Goal: Task Accomplishment & Management: Manage account settings

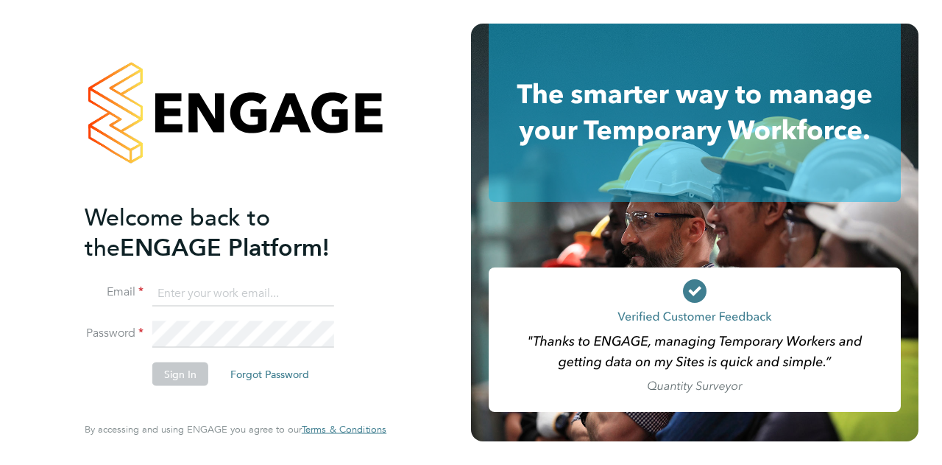
type input "[PERSON_NAME][EMAIL_ADDRESS][PERSON_NAME][PERSON_NAME][DOMAIN_NAME]"
click at [169, 375] on button "Sign In" at bounding box center [180, 374] width 56 height 24
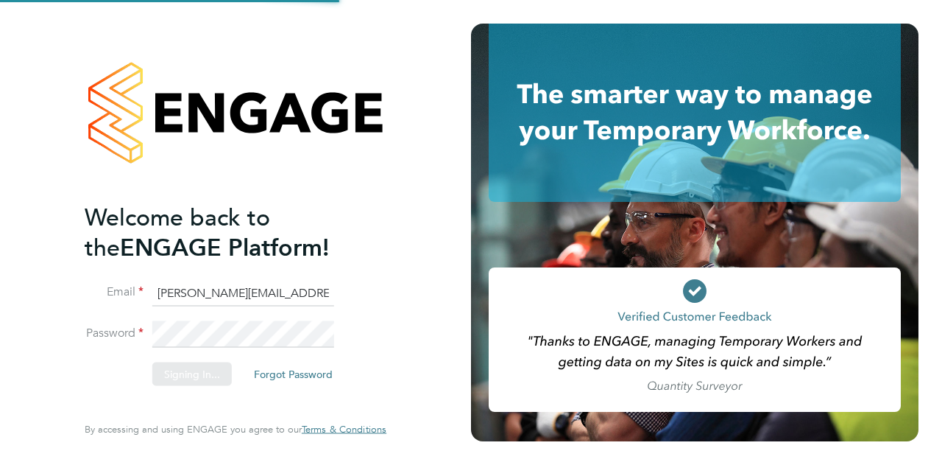
drag, startPoint x: 250, startPoint y: 242, endPoint x: 64, endPoint y: 214, distance: 188.4
click at [64, 214] on div "Sorry, we are having problems connecting to our services." at bounding box center [235, 232] width 471 height 465
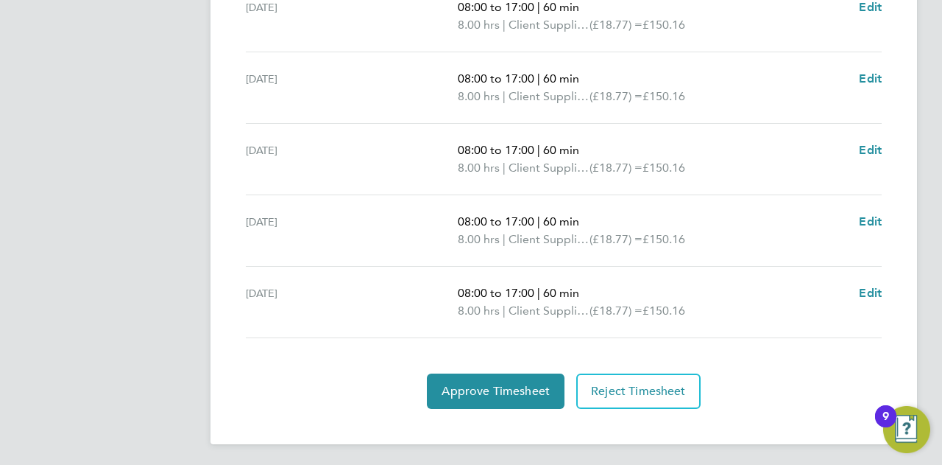
scroll to position [461, 0]
drag, startPoint x: 655, startPoint y: 111, endPoint x: 844, endPoint y: 494, distance: 427.4
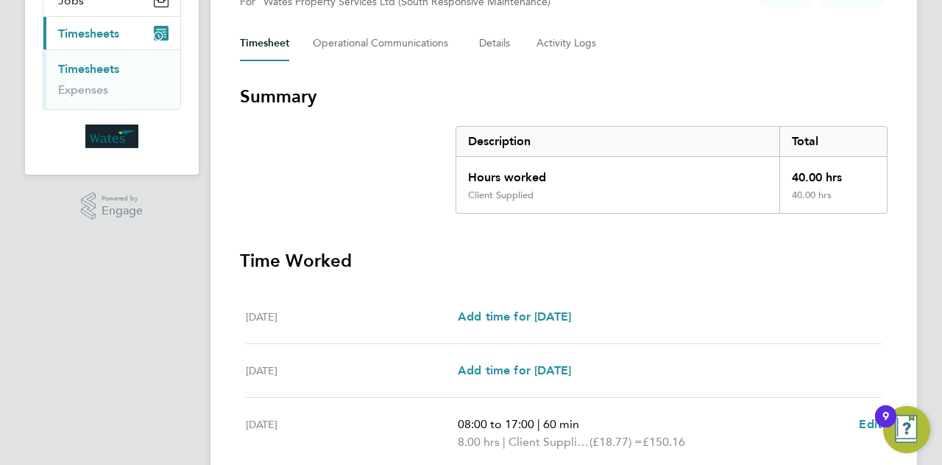
scroll to position [166, 0]
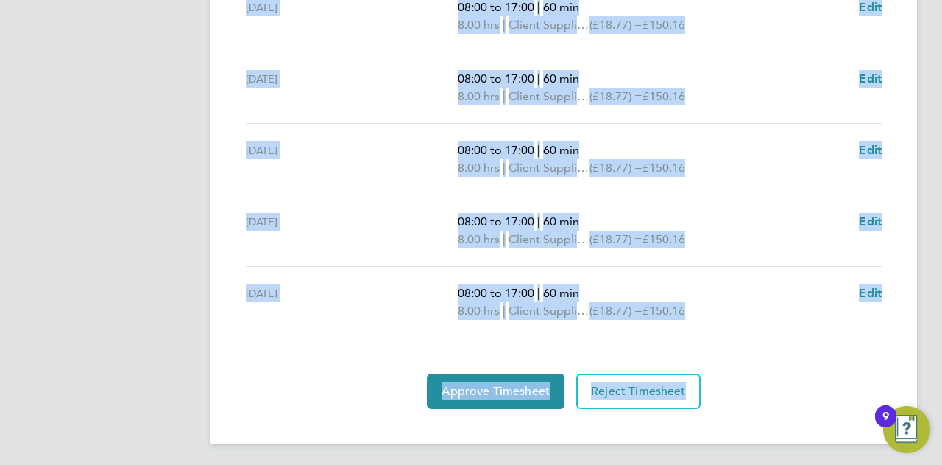
drag, startPoint x: 231, startPoint y: 281, endPoint x: 862, endPoint y: 499, distance: 667.6
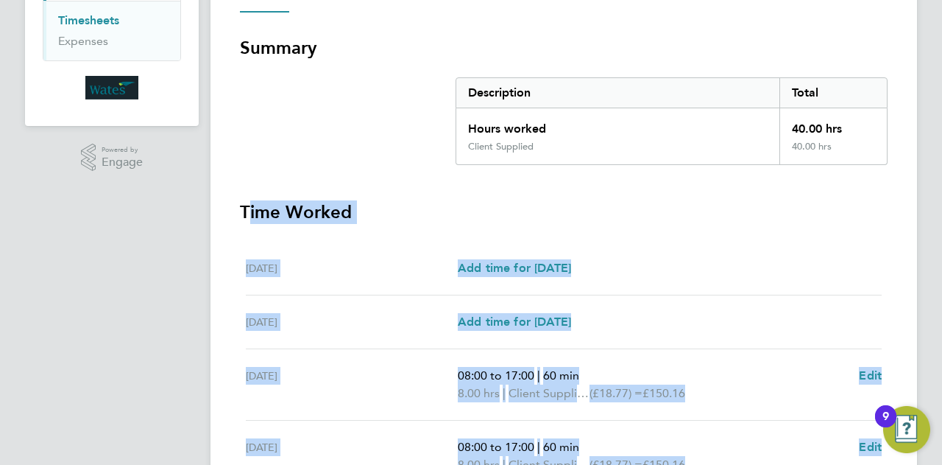
scroll to position [0, 0]
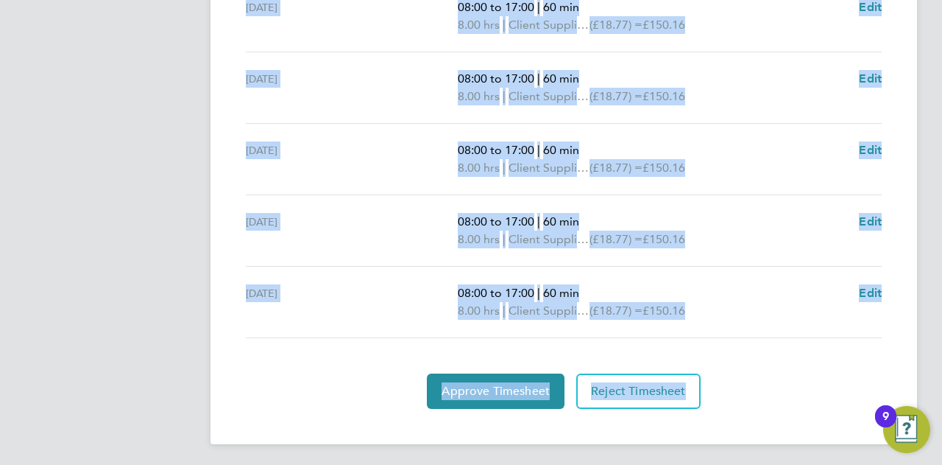
drag, startPoint x: 218, startPoint y: 80, endPoint x: 752, endPoint y: 499, distance: 678.6
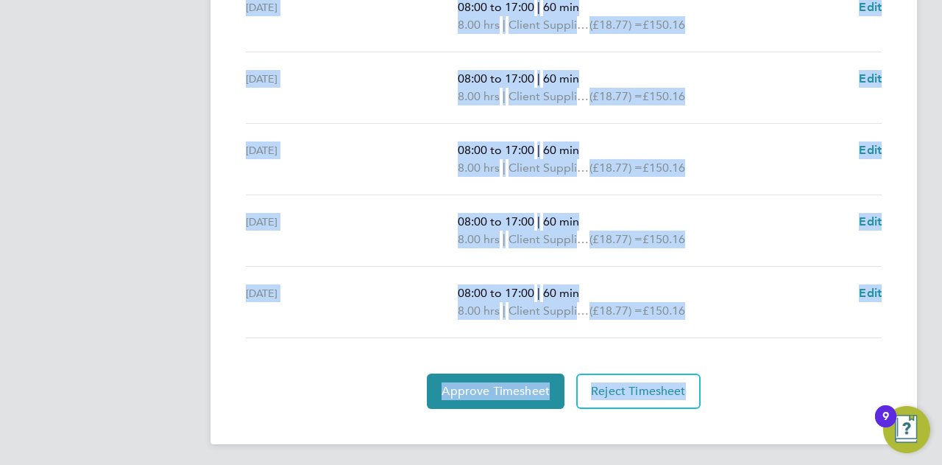
drag, startPoint x: 426, startPoint y: 55, endPoint x: 697, endPoint y: 461, distance: 488.2
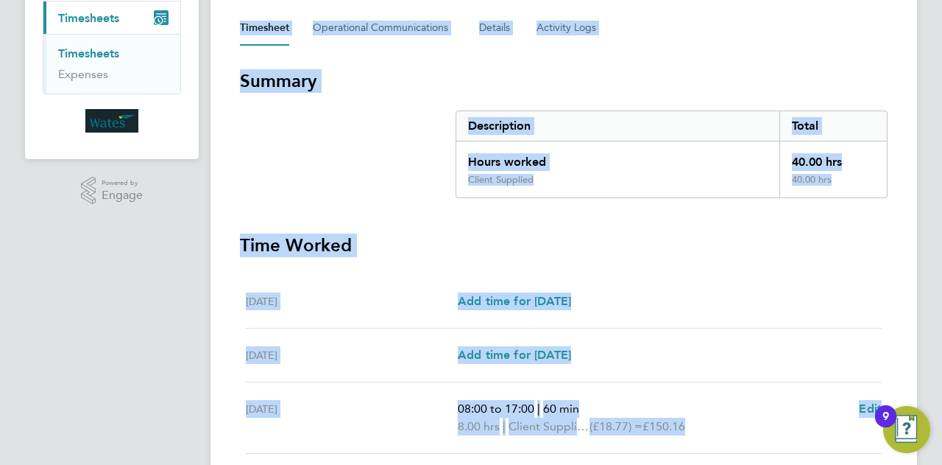
scroll to position [166, 0]
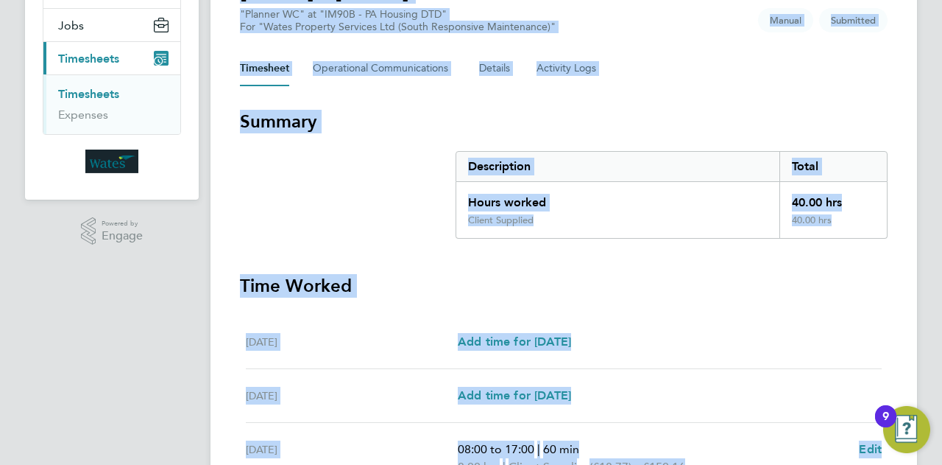
click at [615, 137] on section "Summary Description Total Hours worked 40.00 hrs Client Supplied 40.00 hrs" at bounding box center [564, 174] width 648 height 129
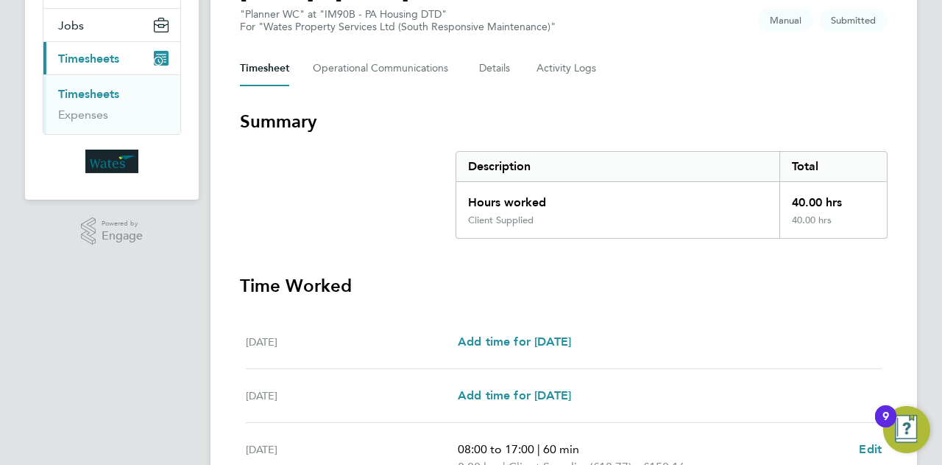
drag, startPoint x: 882, startPoint y: 210, endPoint x: 433, endPoint y: 152, distance: 452.8
click at [433, 152] on section "Summary Description Total Hours worked 40.00 hrs Client Supplied 40.00 hrs" at bounding box center [564, 174] width 648 height 129
click at [848, 225] on div "40.00 hrs" at bounding box center [833, 226] width 107 height 24
drag, startPoint x: 836, startPoint y: 221, endPoint x: 209, endPoint y: 111, distance: 636.8
click at [209, 111] on div "CL [PERSON_NAME] Notifications 13 Applications: Network Sites Jobs Placements C…" at bounding box center [471, 372] width 942 height 1076
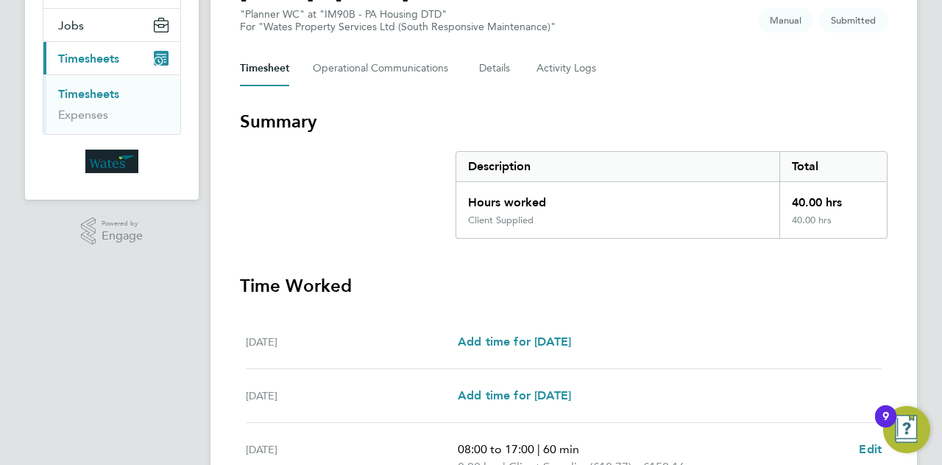
click at [747, 204] on div "Hours worked" at bounding box center [617, 198] width 323 height 32
drag, startPoint x: 842, startPoint y: 213, endPoint x: 702, endPoint y: 142, distance: 156.1
click at [697, 152] on div "Description Total Hours worked 40.00 hrs Client Supplied 40.00 hrs" at bounding box center [672, 195] width 432 height 88
click at [703, 133] on h3 "Summary" at bounding box center [564, 122] width 648 height 24
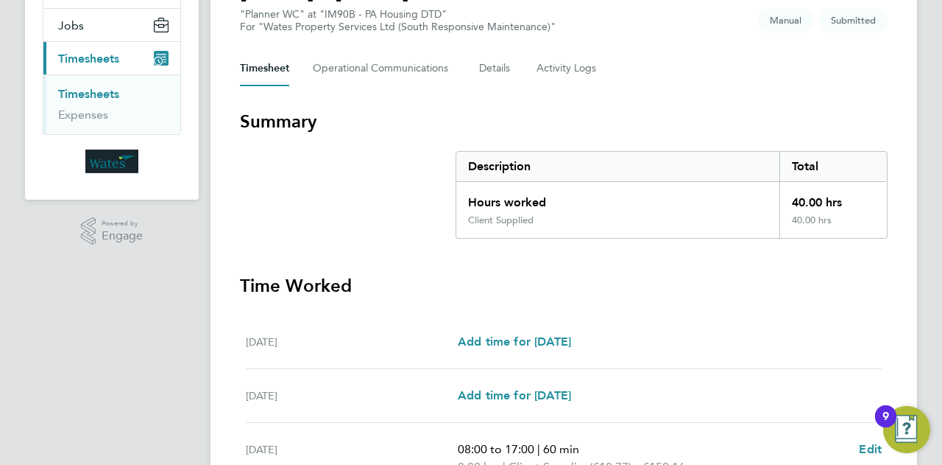
drag, startPoint x: 835, startPoint y: 219, endPoint x: 228, endPoint y: 80, distance: 622.3
click at [228, 80] on div "Back Following Tia Brand's Timesheet [DATE] - [DATE] "Planner WC" at "IM90B - P…" at bounding box center [564, 380] width 707 height 1011
click at [722, 40] on div "Back Following Tia Brand's Timesheet [DATE] - [DATE] "Planner WC" at "IM90B - P…" at bounding box center [564, 380] width 707 height 1011
drag, startPoint x: 234, startPoint y: 10, endPoint x: 892, endPoint y: 260, distance: 704.0
click at [892, 260] on div "Back Following Tia Brand's Timesheet [DATE] - [DATE] "Planner WC" at "IM90B - P…" at bounding box center [564, 380] width 707 height 1011
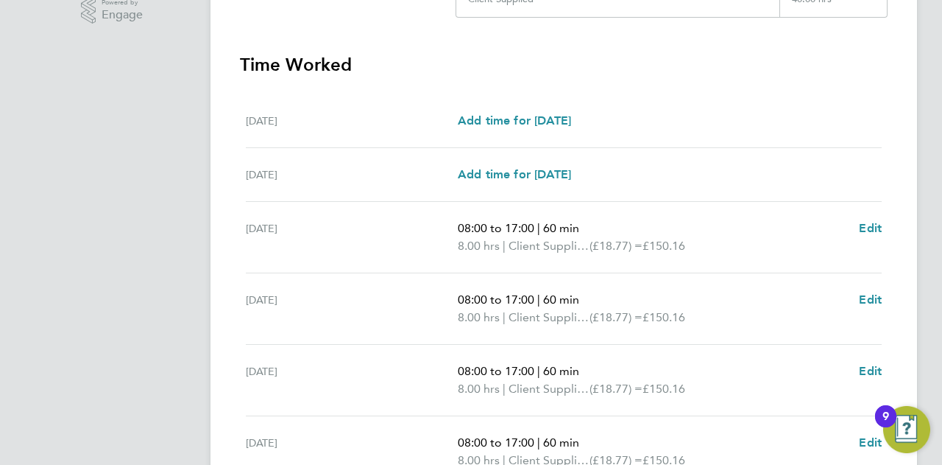
scroll to position [314, 0]
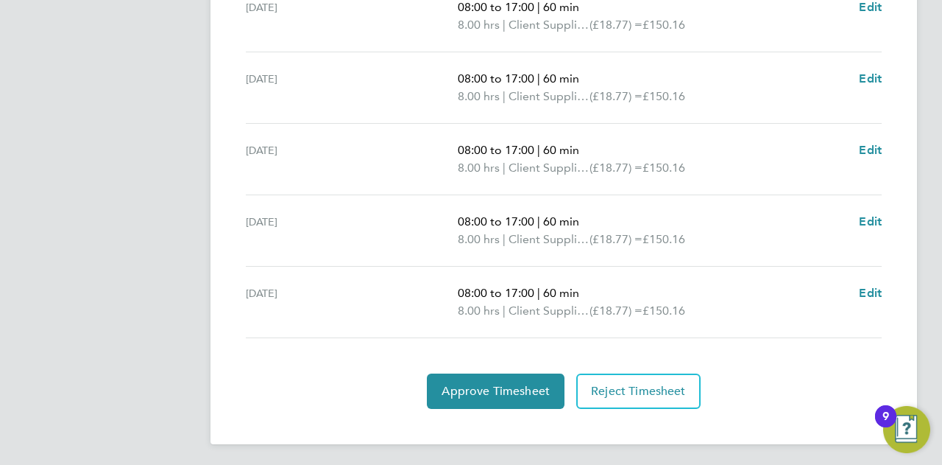
drag, startPoint x: 728, startPoint y: 158, endPoint x: 785, endPoint y: 375, distance: 224.5
click at [800, 399] on section "Time Worked [DATE] Add time for [DATE] Add time for [DATE] [DATE] Add time for …" at bounding box center [564, 120] width 648 height 576
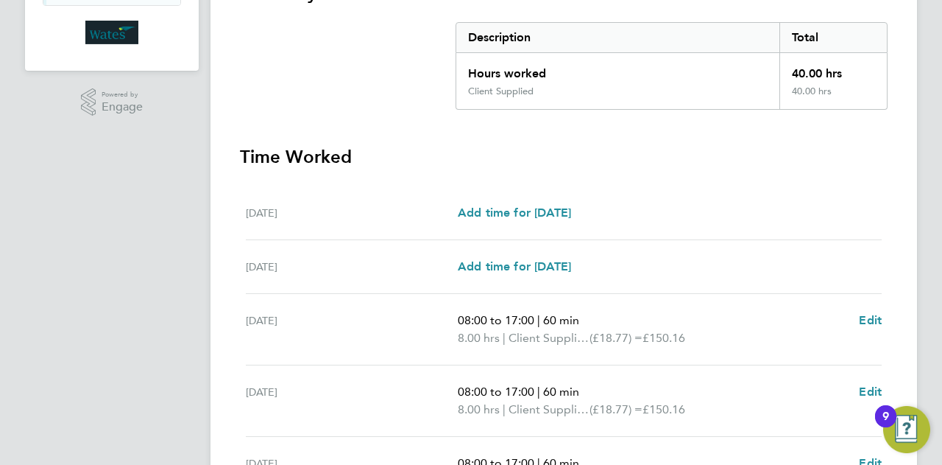
scroll to position [240, 0]
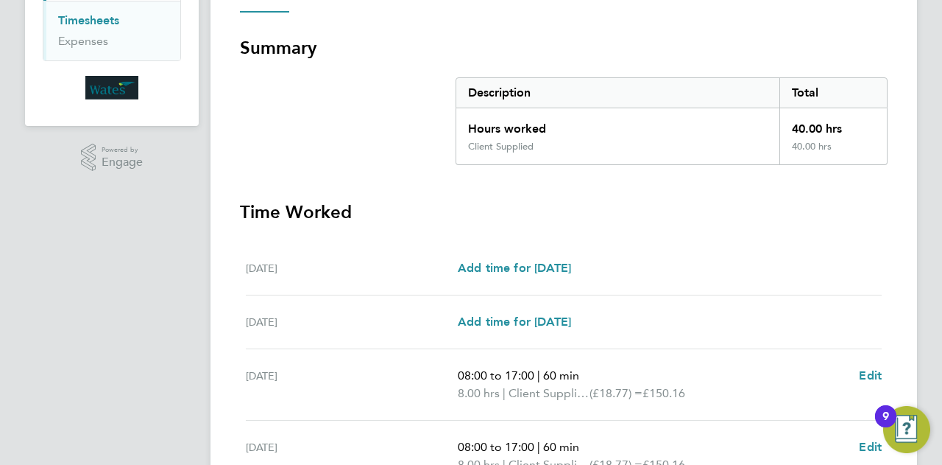
click at [728, 207] on h3 "Time Worked" at bounding box center [564, 212] width 648 height 24
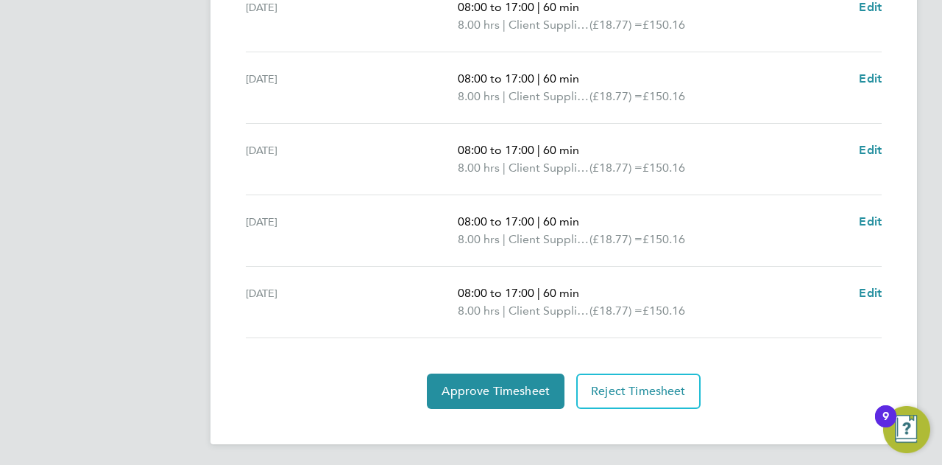
drag, startPoint x: 727, startPoint y: 207, endPoint x: 744, endPoint y: 415, distance: 208.3
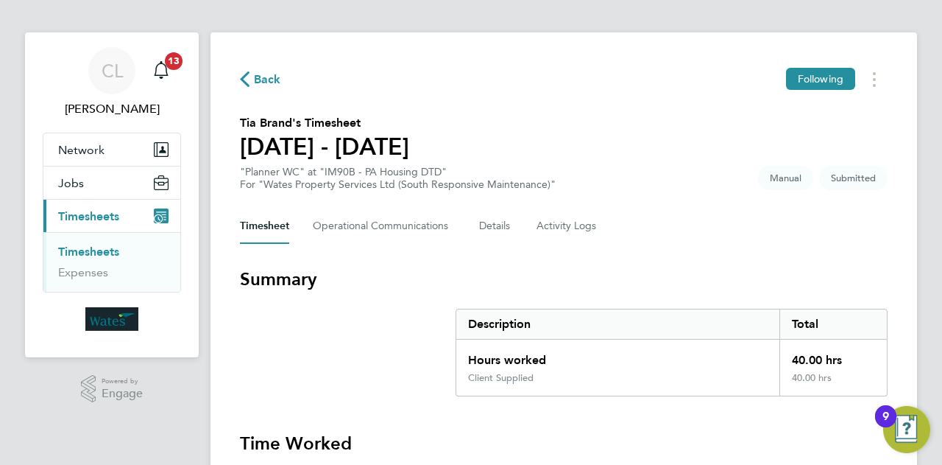
scroll to position [0, 0]
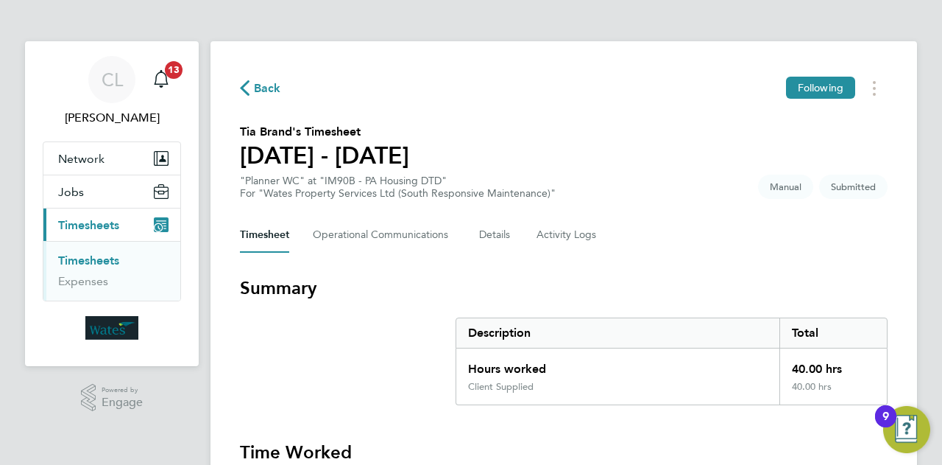
drag, startPoint x: 739, startPoint y: 214, endPoint x: 534, endPoint y: 91, distance: 239.4
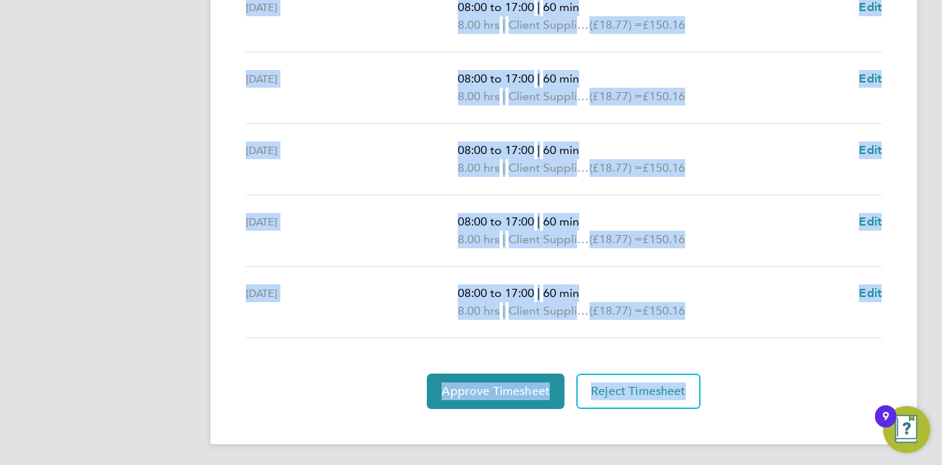
drag, startPoint x: 415, startPoint y: 48, endPoint x: 685, endPoint y: 484, distance: 512.4
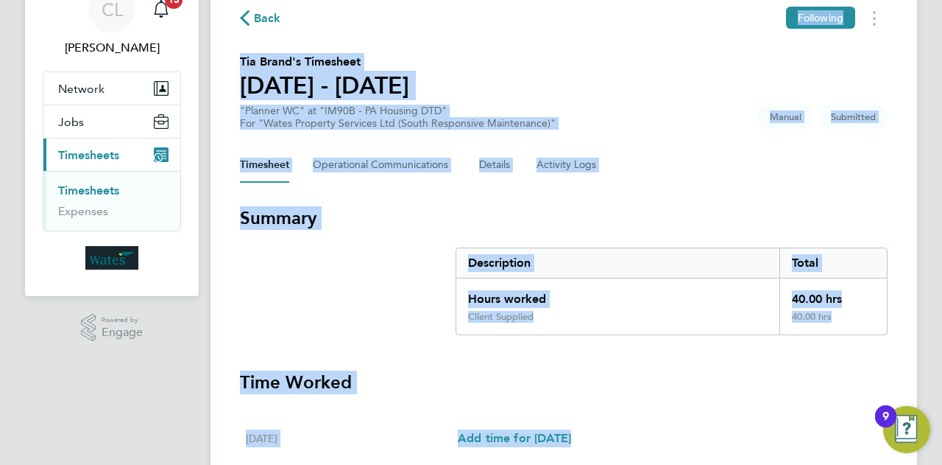
scroll to position [19, 0]
